Goal: Transaction & Acquisition: Purchase product/service

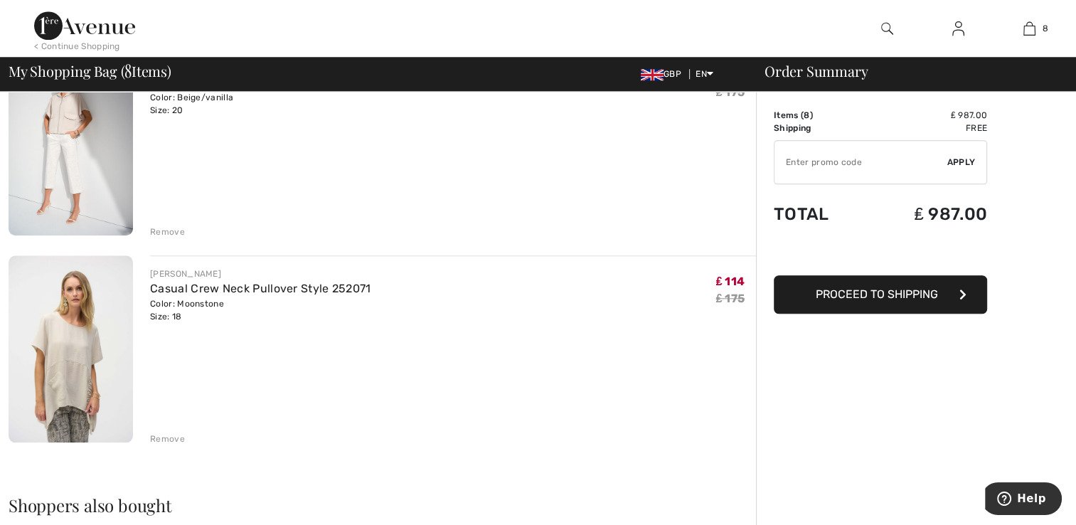
scroll to position [1399, 0]
click at [159, 439] on div "Remove" at bounding box center [167, 438] width 35 height 13
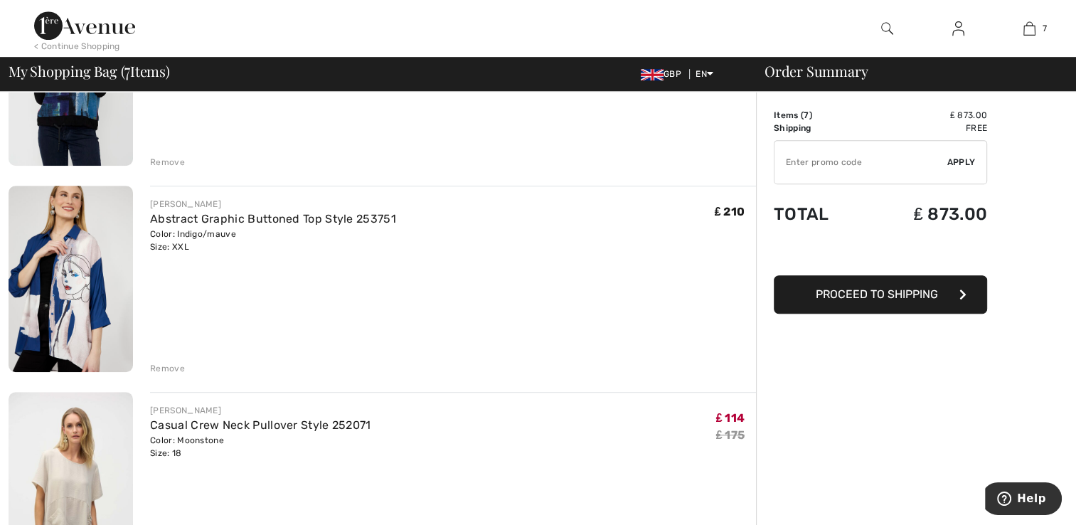
scroll to position [847, 0]
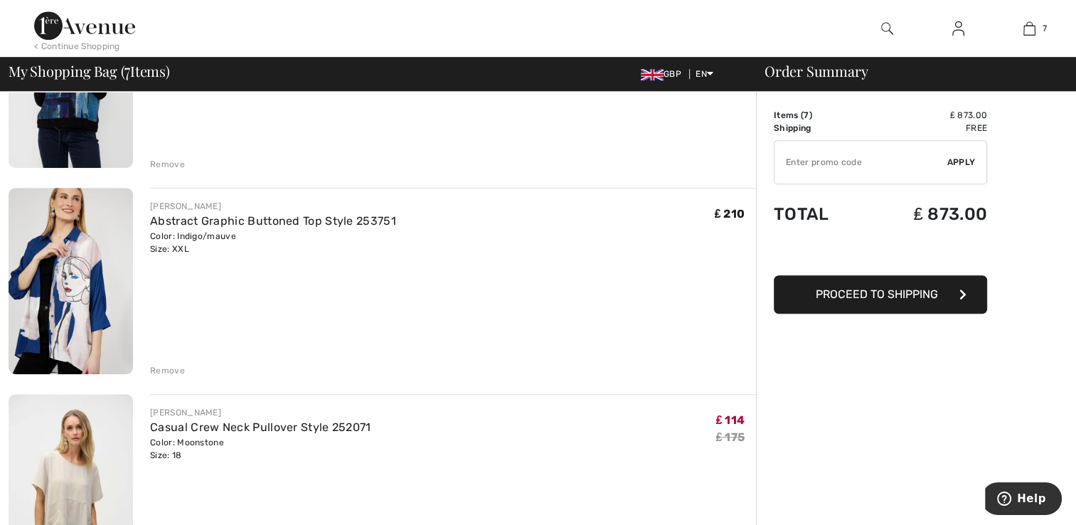
click at [159, 368] on div "Remove" at bounding box center [167, 370] width 35 height 13
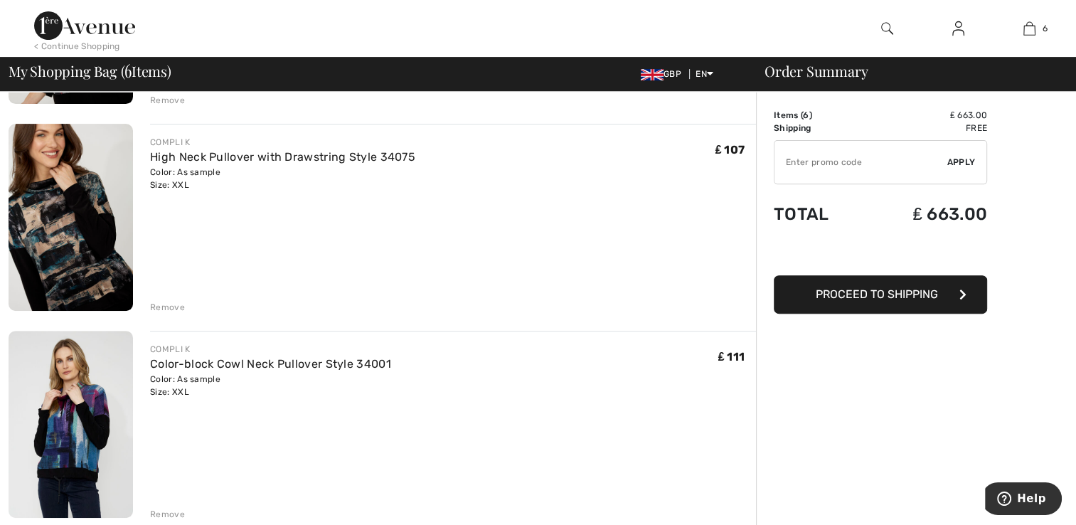
scroll to position [497, 0]
click at [72, 272] on img at bounding box center [71, 217] width 124 height 187
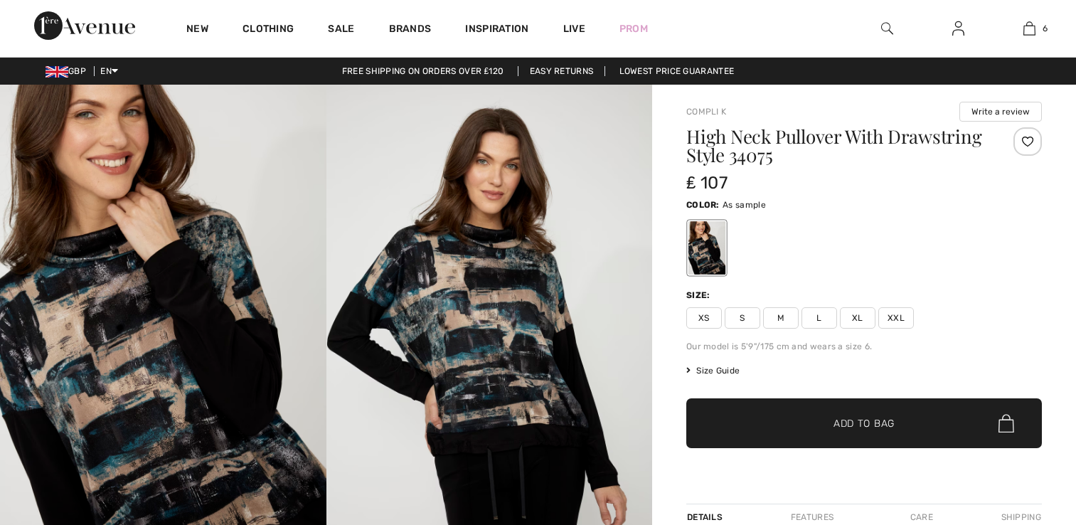
checkbox input "true"
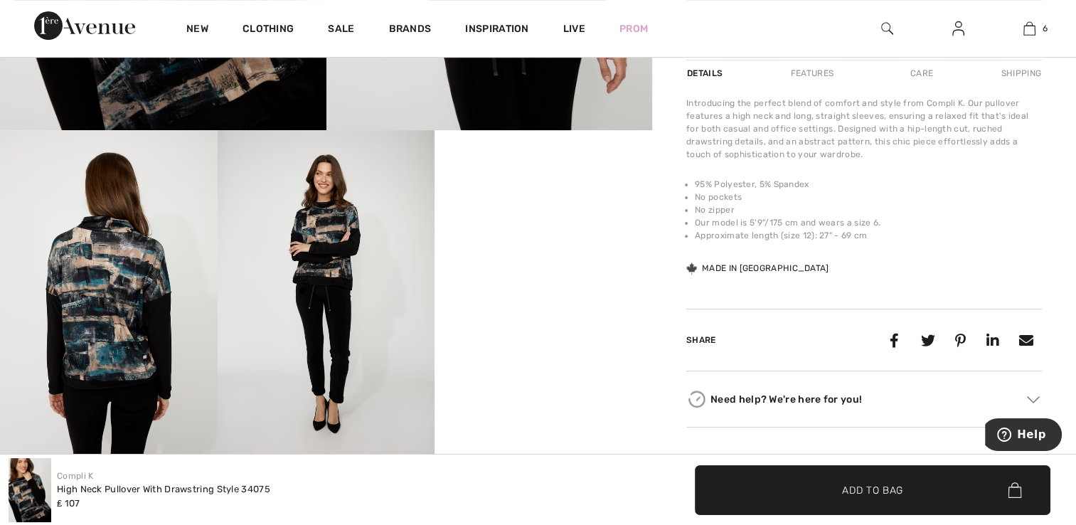
scroll to position [443, 0]
